Goal: Information Seeking & Learning: Check status

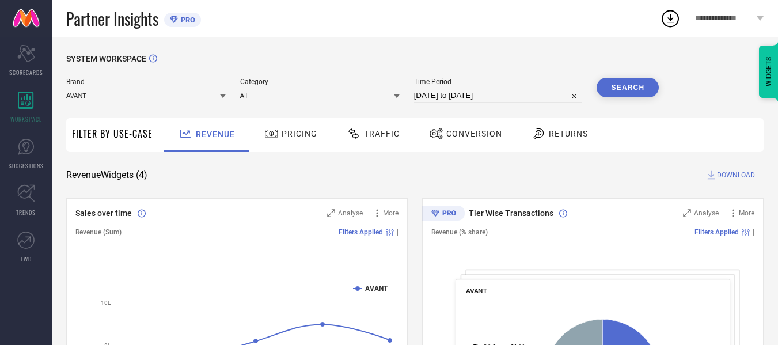
select select "6"
select select "2025"
select select "7"
select select "2025"
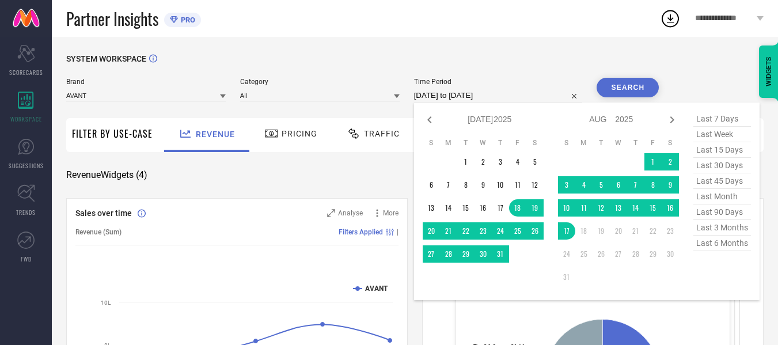
click at [456, 96] on input "[DATE] to [DATE]" at bounding box center [498, 96] width 169 height 14
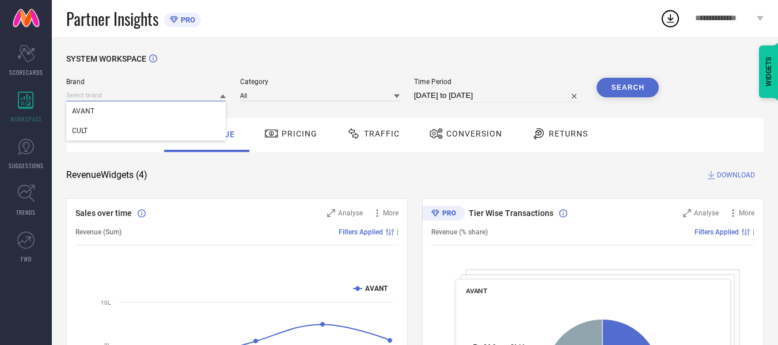
click at [165, 93] on input at bounding box center [145, 95] width 159 height 12
click at [161, 126] on div "CULT" at bounding box center [145, 131] width 159 height 20
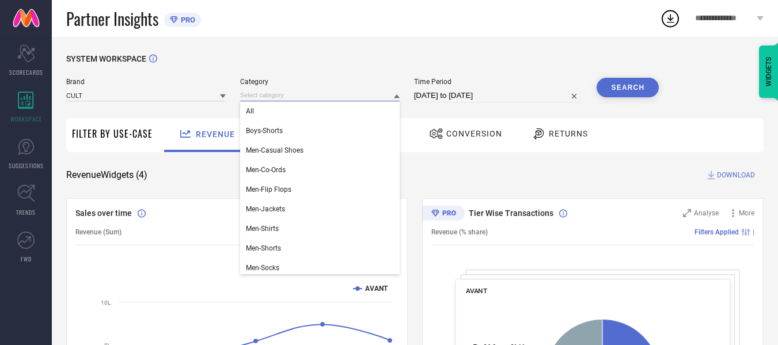
click at [297, 93] on input at bounding box center [319, 95] width 159 height 12
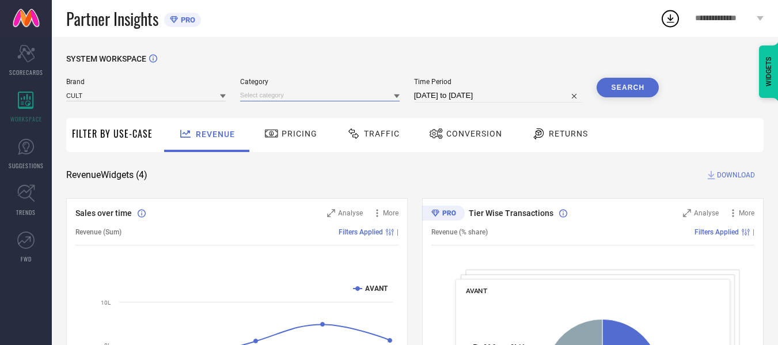
click at [297, 93] on input at bounding box center [319, 95] width 159 height 12
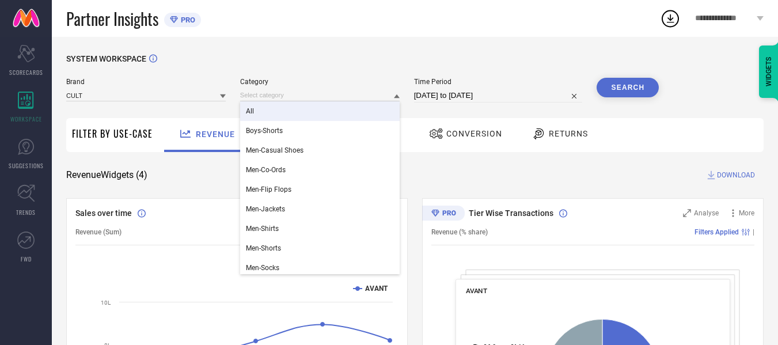
click at [295, 108] on div "All" at bounding box center [319, 111] width 159 height 20
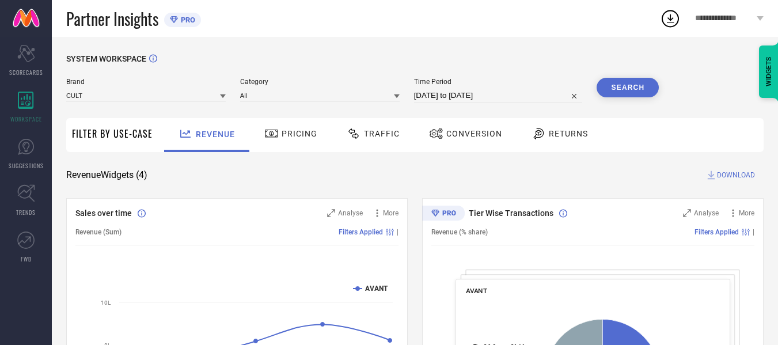
select select "6"
select select "2025"
select select "7"
select select "2025"
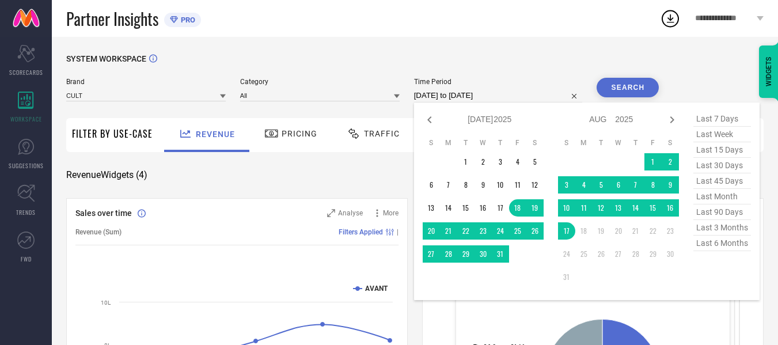
click at [489, 92] on input "[DATE] to [DATE]" at bounding box center [498, 96] width 169 height 14
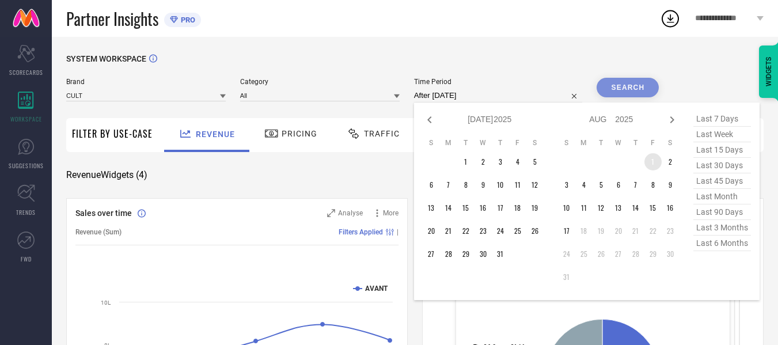
click at [652, 154] on td "1" at bounding box center [652, 161] width 17 height 17
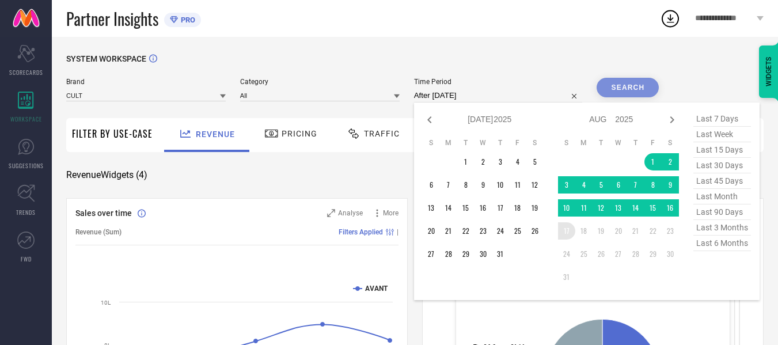
type input "[DATE] to [DATE]"
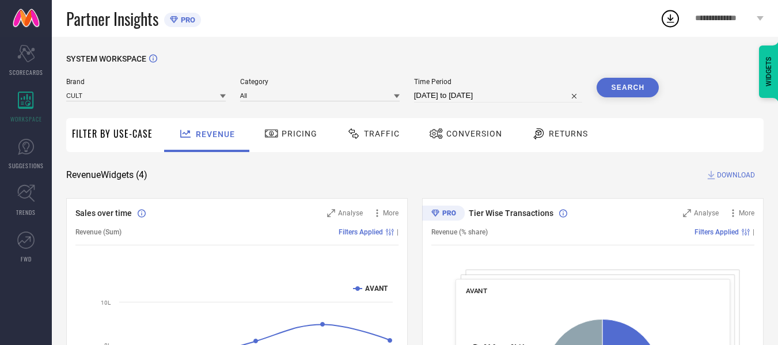
click at [625, 79] on button "Search" at bounding box center [627, 88] width 62 height 20
click at [165, 96] on input at bounding box center [145, 95] width 159 height 12
click at [165, 128] on div "CULT" at bounding box center [145, 131] width 159 height 20
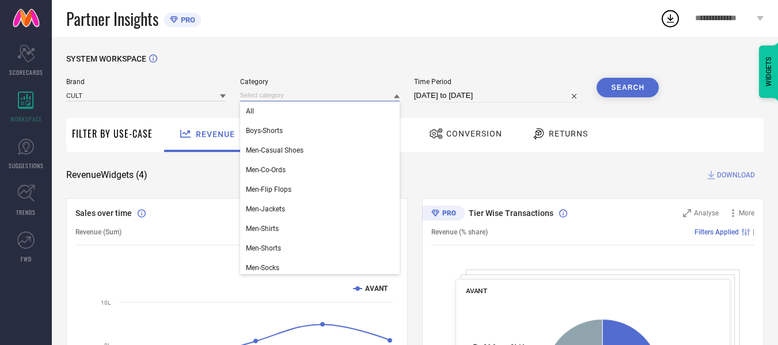
click at [266, 95] on input at bounding box center [319, 95] width 159 height 12
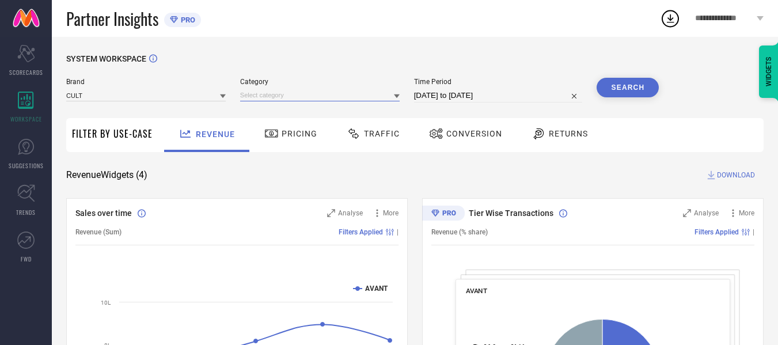
drag, startPoint x: 266, startPoint y: 96, endPoint x: 271, endPoint y: 106, distance: 12.1
click at [271, 106] on div "Brand CULT Category Time Period [DATE] to [DATE] Search" at bounding box center [362, 95] width 592 height 35
click at [281, 97] on input at bounding box center [319, 95] width 159 height 12
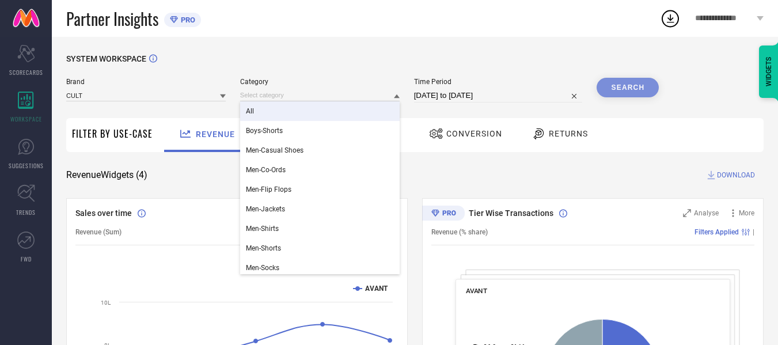
click at [283, 108] on div "All" at bounding box center [319, 111] width 159 height 20
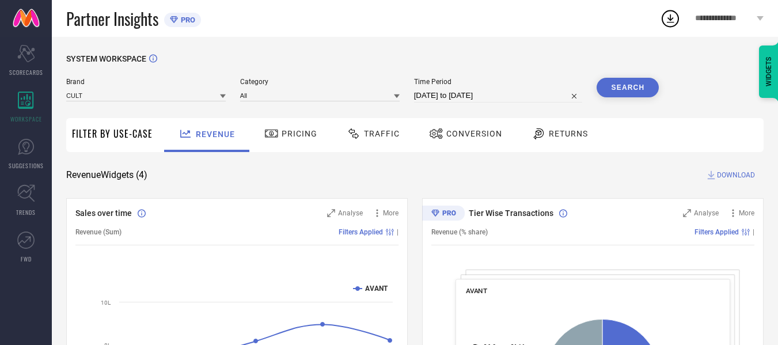
select select "6"
select select "2025"
select select "7"
select select "2025"
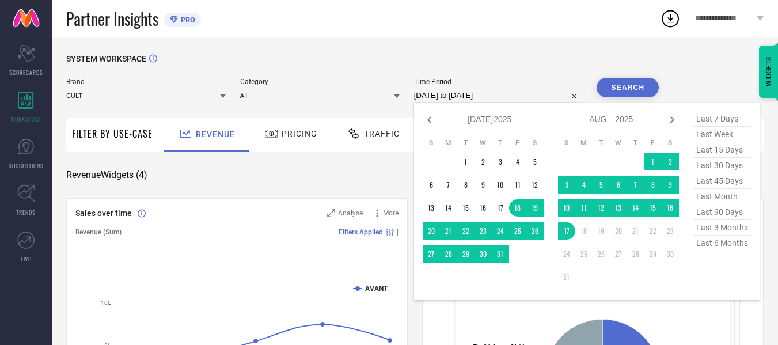
click at [442, 101] on input "[DATE] to [DATE]" at bounding box center [498, 96] width 169 height 14
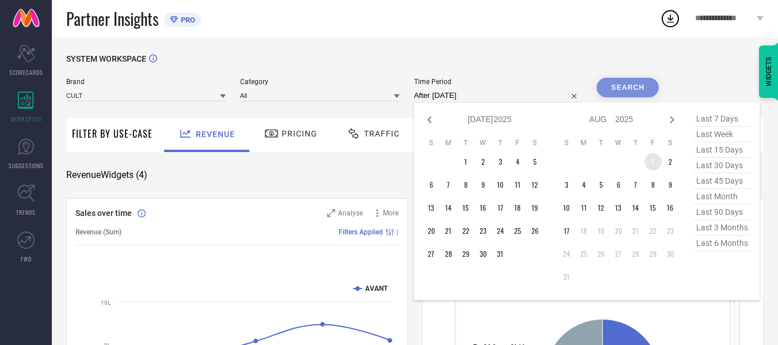
click at [652, 165] on td "1" at bounding box center [652, 161] width 17 height 17
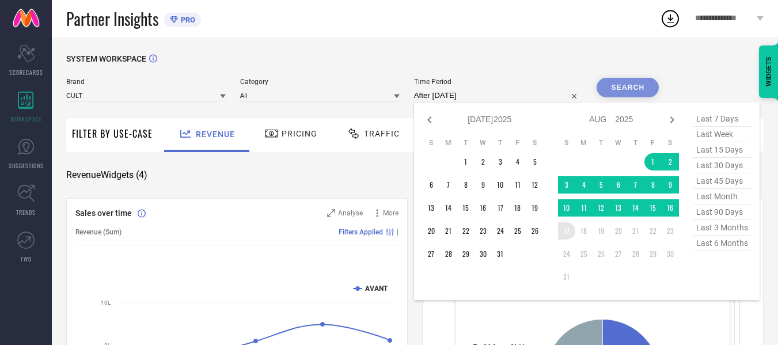
type input "[DATE] to [DATE]"
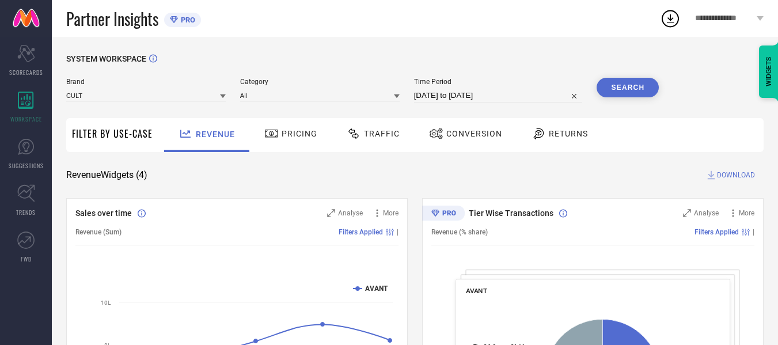
click at [622, 80] on button "Search" at bounding box center [627, 88] width 62 height 20
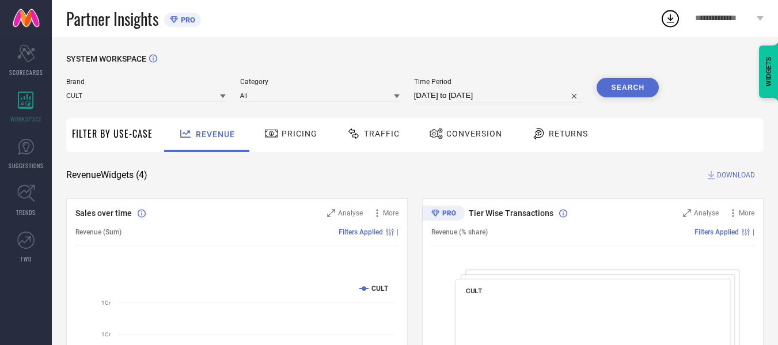
click at [372, 134] on span "Traffic" at bounding box center [382, 133] width 36 height 9
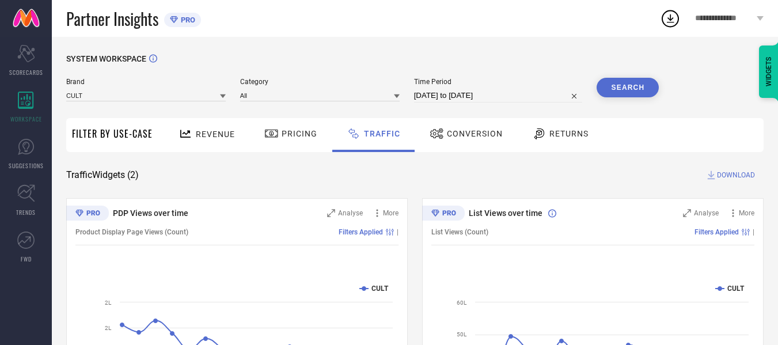
click at [724, 178] on span "DOWNLOAD" at bounding box center [736, 175] width 38 height 12
